Goal: Transaction & Acquisition: Purchase product/service

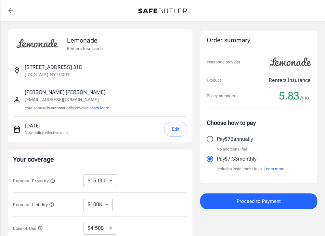
select select "15000"
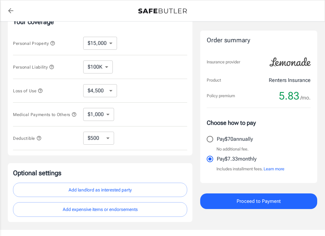
scroll to position [138, 0]
click at [41, 91] on icon "button" at bounding box center [40, 90] width 5 height 5
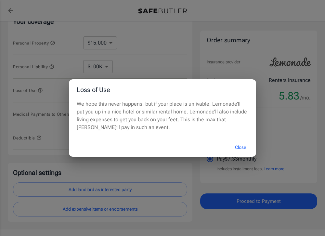
click at [45, 83] on div "Loss of Use We hope this never happens, but if your place is unlivable, Lemonad…" at bounding box center [162, 118] width 325 height 236
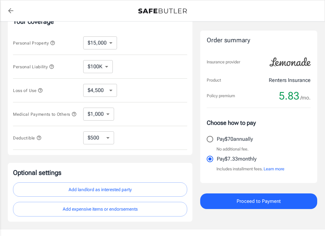
click at [51, 67] on icon "button" at bounding box center [51, 66] width 5 height 5
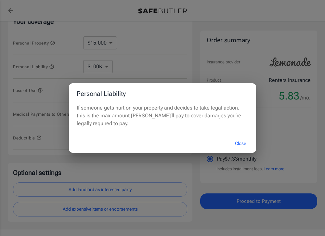
click at [49, 70] on div "Personal Liability If someone gets hurt on your property and decides to take le…" at bounding box center [162, 118] width 325 height 236
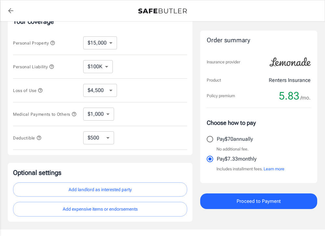
click at [98, 69] on select "$100K $200K $300K $400K $500K $1M" at bounding box center [98, 66] width 30 height 13
click at [99, 87] on select "$4,500 $7,500 $13,500 $22,500 $34,500 $55,500 $85,500 $130K $200K" at bounding box center [100, 90] width 34 height 13
click at [99, 117] on select "$1,000 $2,000 $3,000 $4,000 $5,000" at bounding box center [98, 114] width 31 height 13
click at [52, 68] on icon "button" at bounding box center [51, 66] width 5 height 5
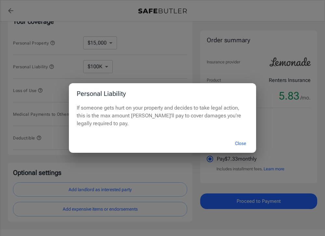
click at [32, 94] on div "Personal Liability If someone gets hurt on your property and decides to take le…" at bounding box center [162, 118] width 325 height 236
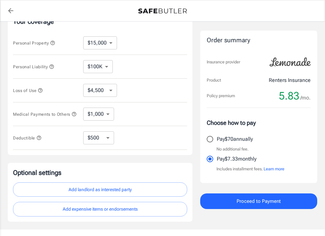
click at [71, 117] on icon "button" at bounding box center [73, 113] width 5 height 5
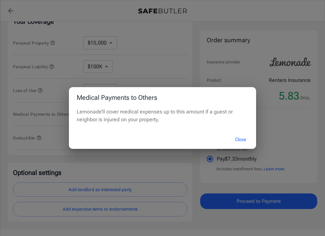
click at [35, 128] on div "Medical Payments to Others Lemonade’ll cover medical expenses up to this amount…" at bounding box center [162, 118] width 325 height 236
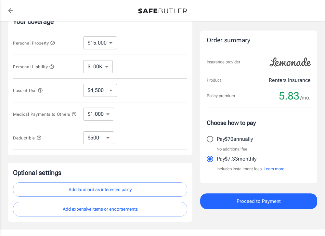
click at [41, 140] on icon "button" at bounding box center [38, 137] width 5 height 5
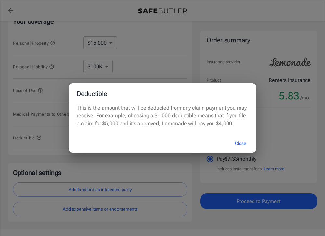
click at [49, 137] on div "Deductible This is the amount that will be deducted from any claim payment you …" at bounding box center [162, 118] width 325 height 236
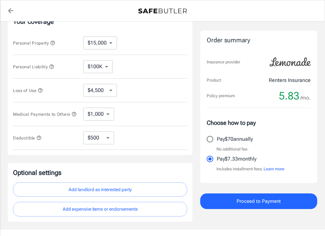
click at [35, 140] on span "Deductible" at bounding box center [27, 138] width 29 height 5
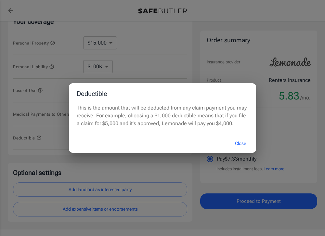
click at [51, 139] on div "Deductible This is the amount that will be deducted from any claim payment you …" at bounding box center [162, 118] width 325 height 236
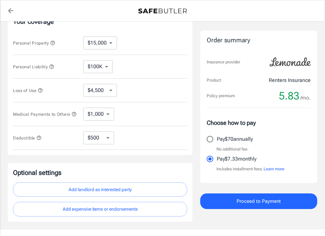
click at [109, 144] on select "$250 $500 $1,000 $2,500" at bounding box center [98, 137] width 31 height 13
select select "250"
click at [108, 141] on select "$250 $500 $1,000 $2,500" at bounding box center [98, 137] width 31 height 13
select select "1000"
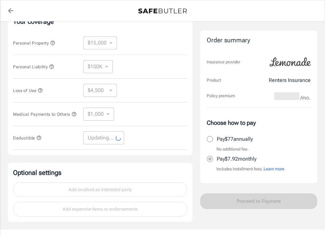
select select "1000"
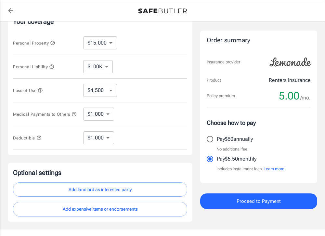
click at [279, 169] on button "Learn more" at bounding box center [274, 169] width 21 height 6
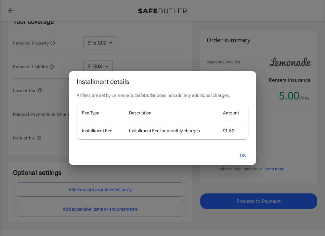
click at [279, 143] on div "Installment details All fees are set by Lemonade. SafeButler does not add any a…" at bounding box center [162, 118] width 325 height 236
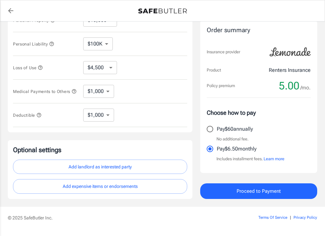
scroll to position [179, 0]
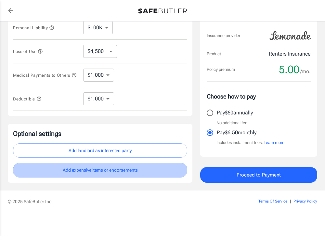
click at [143, 169] on button "Add expensive items or endorsements" at bounding box center [100, 170] width 174 height 15
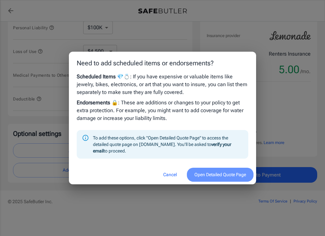
click at [215, 177] on button "Open Detailed Quote Page" at bounding box center [220, 175] width 67 height 14
